Goal: Subscribe to service/newsletter

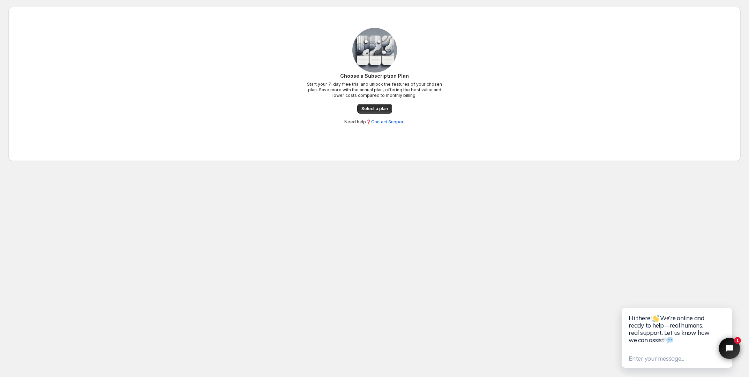
drag, startPoint x: 291, startPoint y: 131, endPoint x: 585, endPoint y: 272, distance: 325.6
click at [585, 272] on body "Home Support Choose a Subscription Plan Start your 7-day free trial and unlock …" at bounding box center [374, 188] width 749 height 377
drag, startPoint x: 334, startPoint y: 73, endPoint x: 454, endPoint y: 96, distance: 121.8
click at [454, 96] on div "Choose a Subscription Plan Start your 7-day free trial and unlock the features …" at bounding box center [374, 76] width 704 height 97
click at [449, 110] on div "Choose a Subscription Plan Start your 7-day free trial and unlock the features …" at bounding box center [374, 76] width 704 height 97
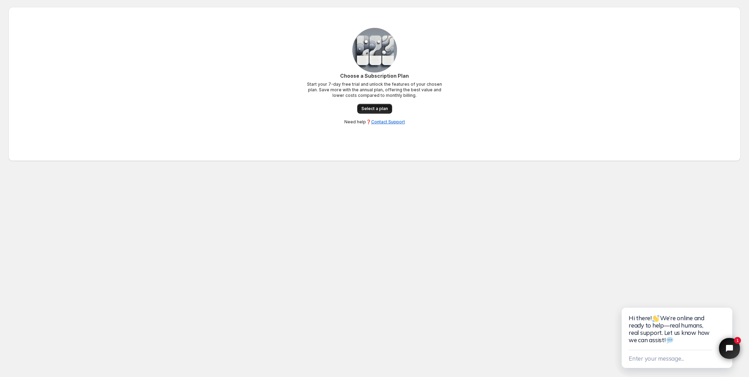
click at [377, 113] on link "Select a plan" at bounding box center [374, 109] width 35 height 10
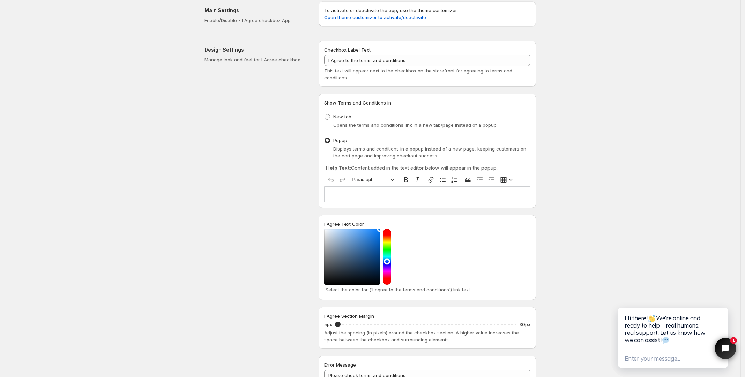
scroll to position [44, 0]
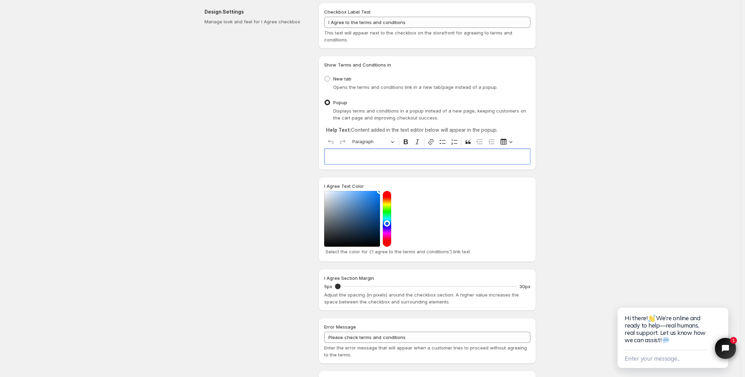
click at [405, 154] on p "Editor editing area: main. Press Alt+0 for help." at bounding box center [427, 156] width 200 height 7
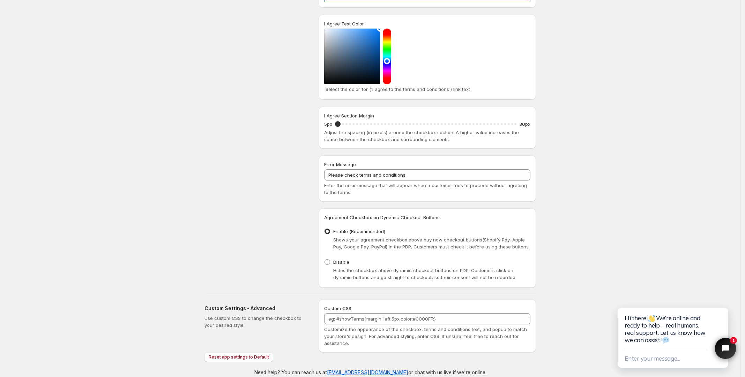
scroll to position [216, 0]
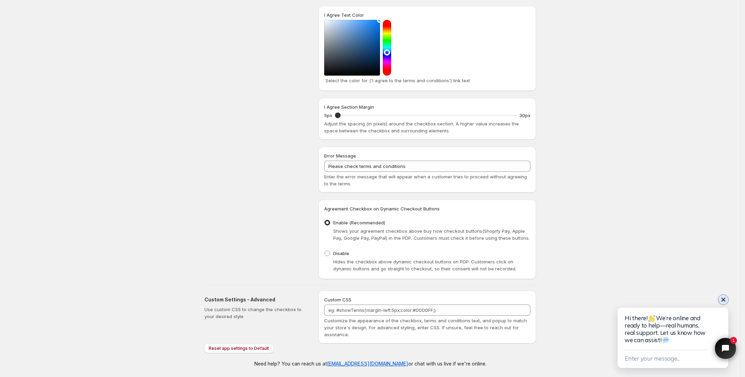
click at [724, 301] on icon "Close chat widget" at bounding box center [723, 299] width 7 height 7
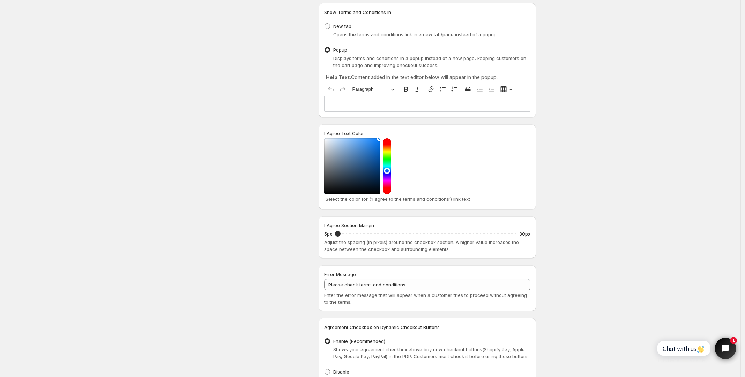
scroll to position [0, 0]
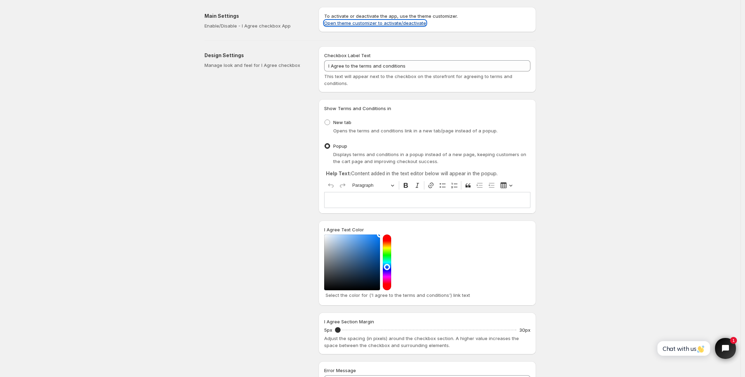
click at [377, 22] on link "Open theme customizer to activate/deactivate" at bounding box center [375, 23] width 102 height 6
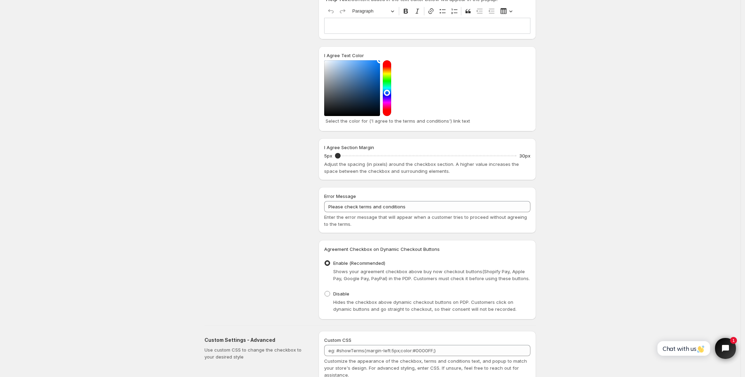
scroll to position [216, 0]
